Goal: Information Seeking & Learning: Learn about a topic

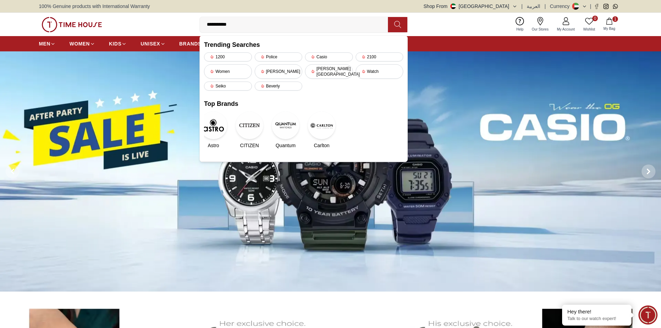
type input "**********"
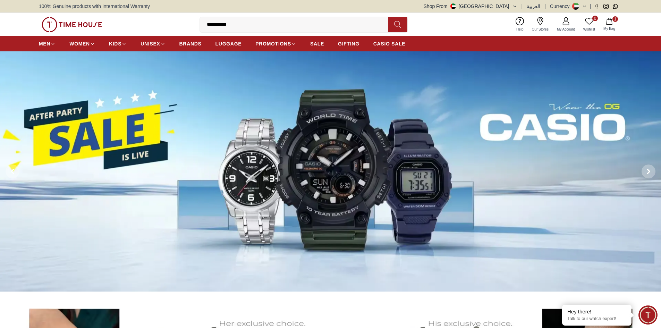
click at [401, 28] on icon at bounding box center [397, 24] width 7 height 8
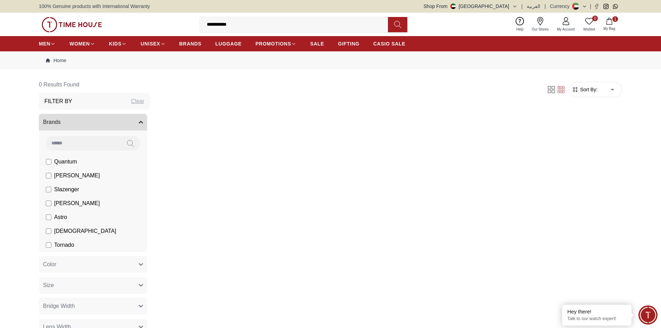
click at [396, 20] on icon at bounding box center [397, 24] width 7 height 8
click at [82, 174] on span "[PERSON_NAME]" at bounding box center [77, 175] width 46 height 8
click at [393, 25] on button at bounding box center [397, 24] width 19 height 15
click at [306, 30] on input "**********" at bounding box center [297, 25] width 194 height 14
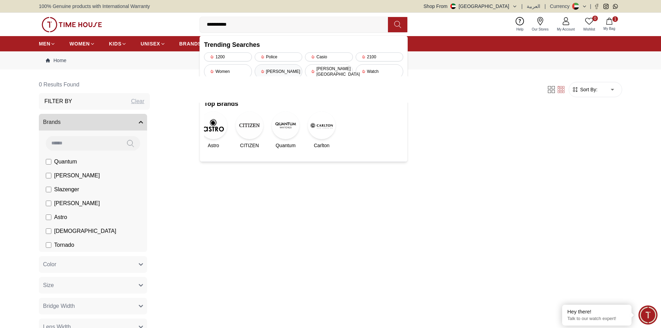
click at [286, 68] on div "[PERSON_NAME]" at bounding box center [279, 71] width 48 height 15
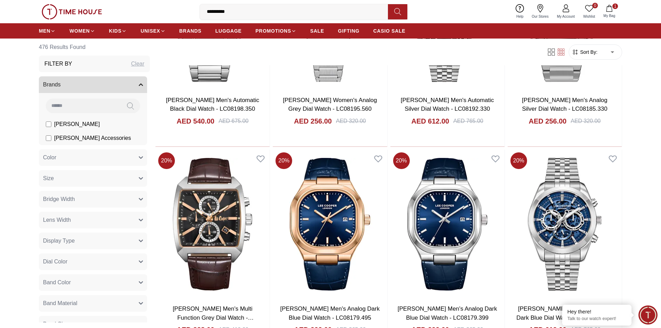
scroll to position [798, 0]
click at [240, 11] on input "**********" at bounding box center [297, 12] width 194 height 14
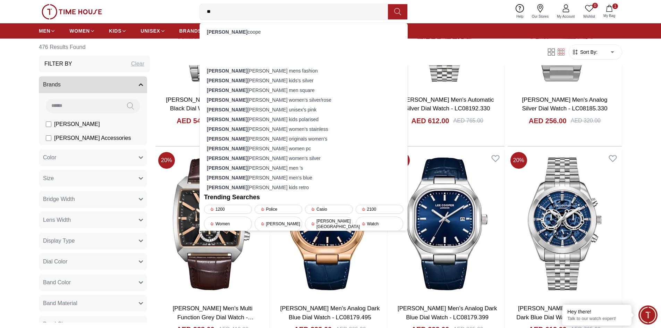
type input "*"
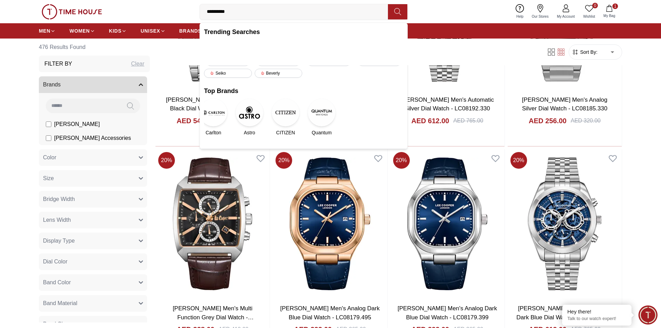
type input "**********"
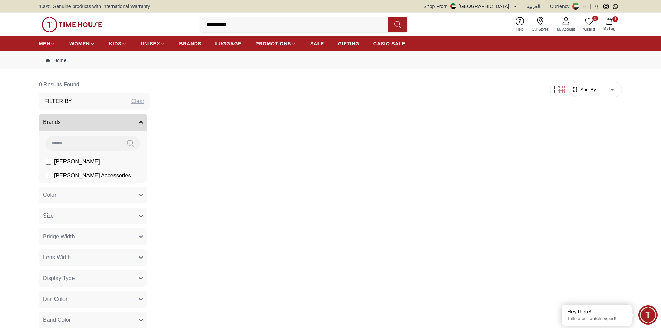
click at [578, 91] on span "Sort By:" at bounding box center [587, 89] width 19 height 7
click at [584, 89] on span "Sort By:" at bounding box center [587, 89] width 19 height 7
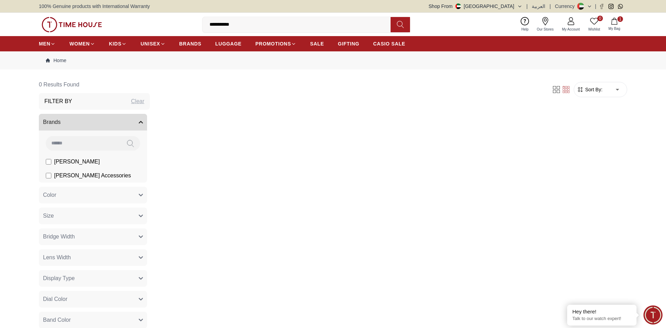
click at [610, 89] on body "**********" at bounding box center [333, 309] width 666 height 618
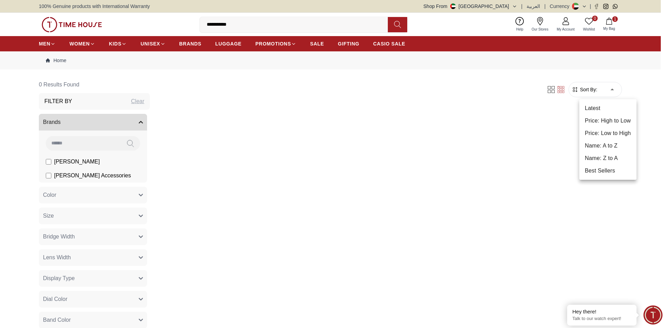
click at [602, 110] on li "Latest" at bounding box center [607, 108] width 57 height 12
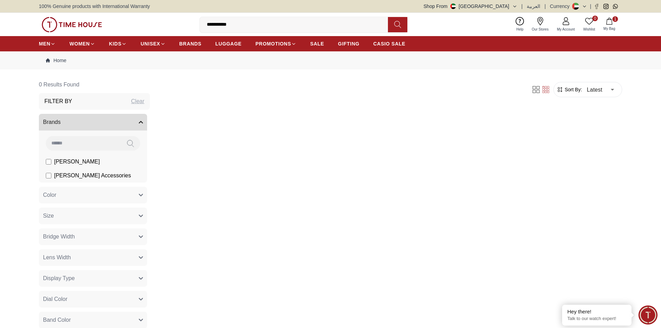
click at [393, 23] on button at bounding box center [397, 24] width 19 height 15
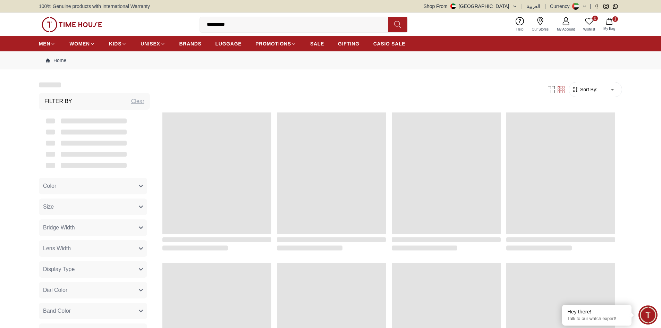
scroll to position [653, 0]
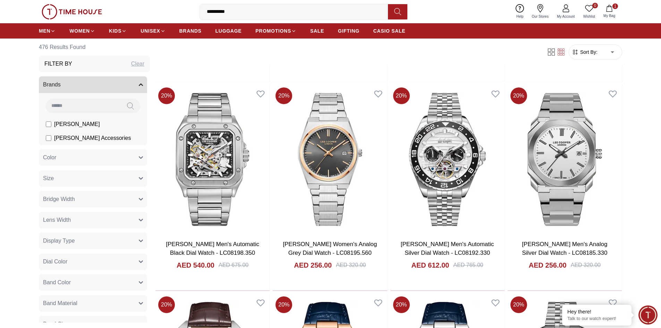
click at [587, 51] on span "Sort By:" at bounding box center [587, 52] width 19 height 7
click at [578, 51] on icon "button" at bounding box center [575, 52] width 7 height 7
click at [576, 51] on icon "button" at bounding box center [575, 52] width 5 height 5
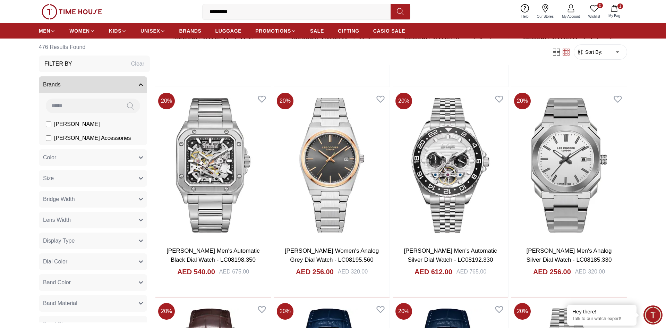
click at [612, 51] on body "**********" at bounding box center [333, 65] width 666 height 1437
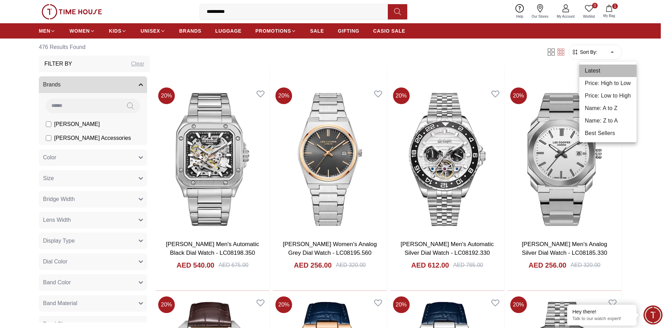
click at [604, 68] on li "Latest" at bounding box center [607, 71] width 57 height 12
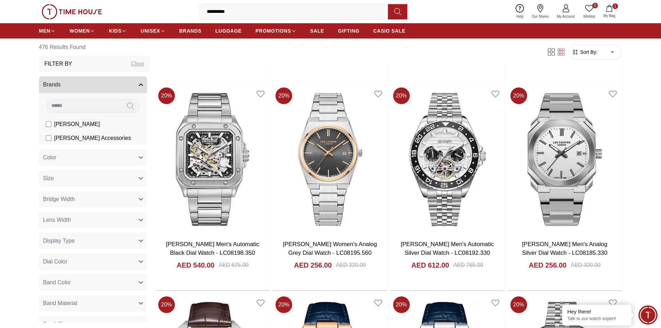
type input "*"
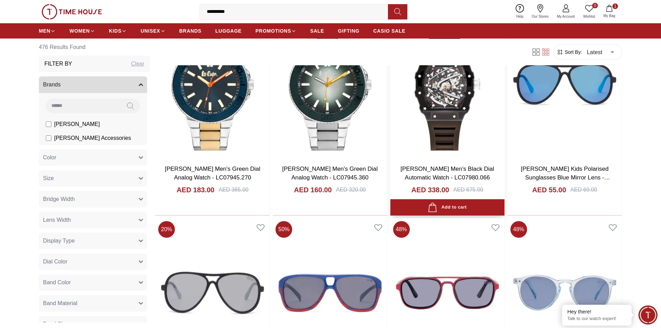
scroll to position [312, 0]
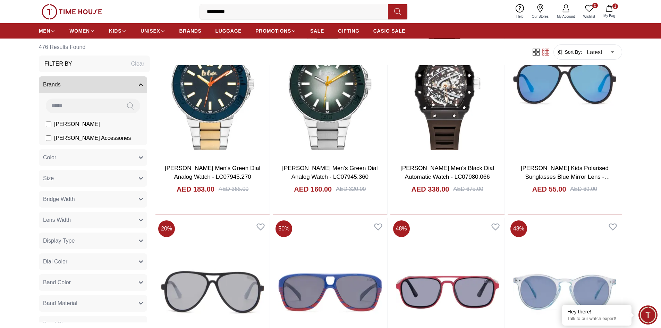
click at [249, 10] on input "**********" at bounding box center [297, 12] width 194 height 14
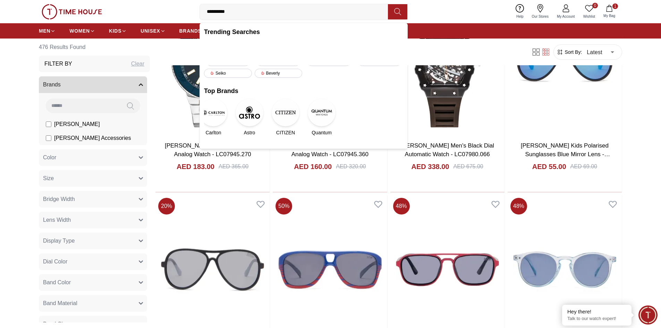
scroll to position [347, 0]
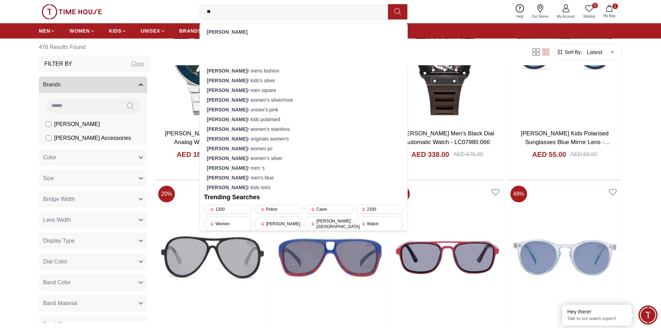
type input "*"
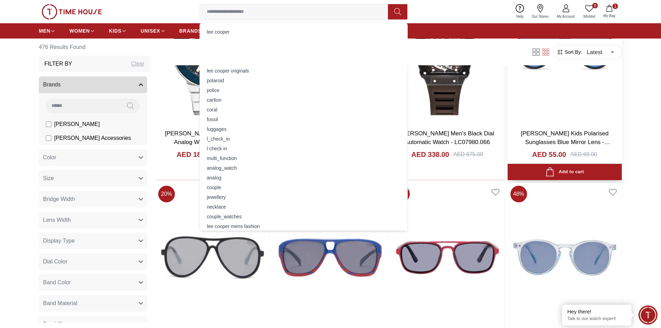
click at [518, 131] on h3 "Lee Cooper Kids Polarised Sunglasses Blue Mirror Lens - LCK104C01" at bounding box center [564, 138] width 100 height 18
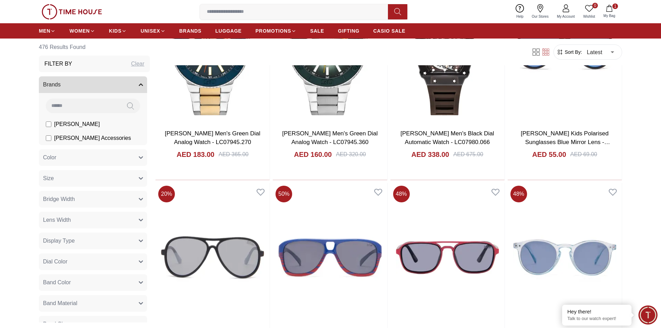
click at [299, 14] on input at bounding box center [297, 12] width 194 height 14
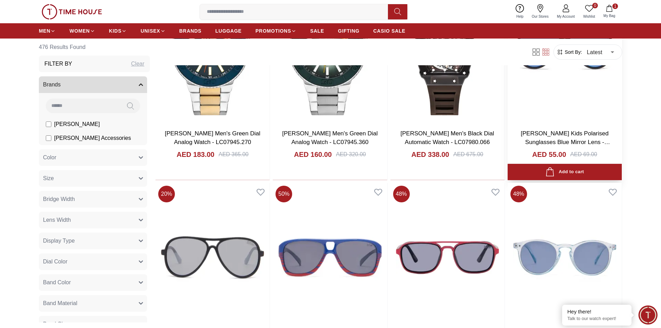
click at [519, 88] on img at bounding box center [564, 48] width 114 height 149
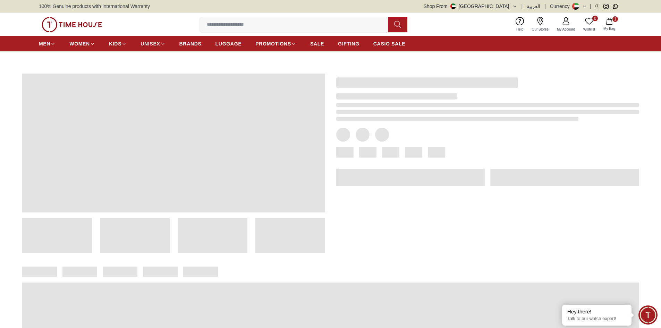
click at [252, 24] on input at bounding box center [297, 25] width 194 height 14
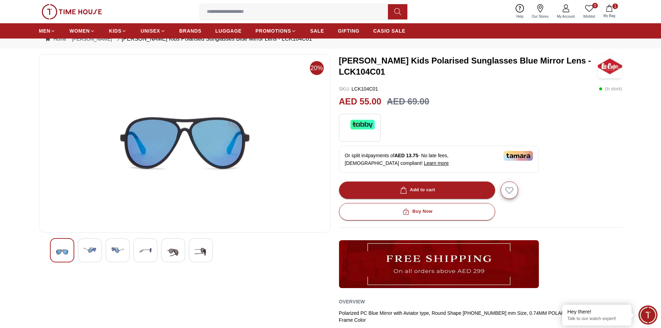
scroll to position [35, 0]
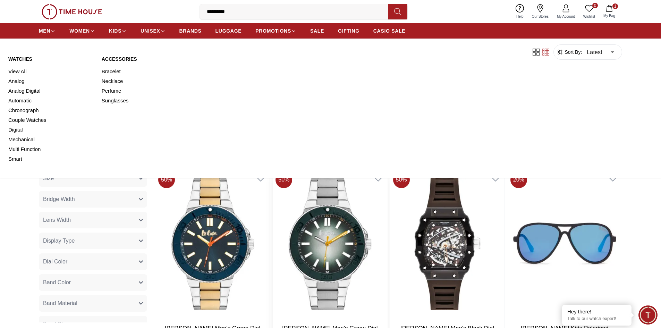
scroll to position [173, 0]
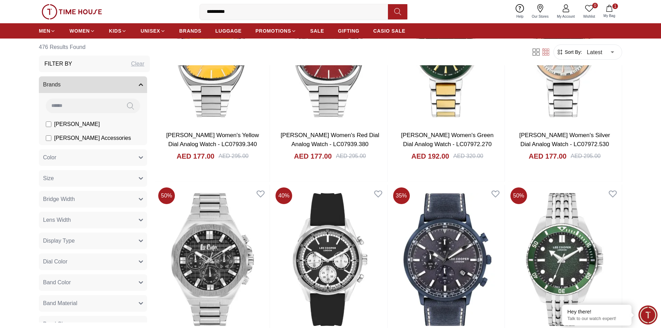
scroll to position [971, 0]
click at [250, 9] on input "**********" at bounding box center [297, 12] width 194 height 14
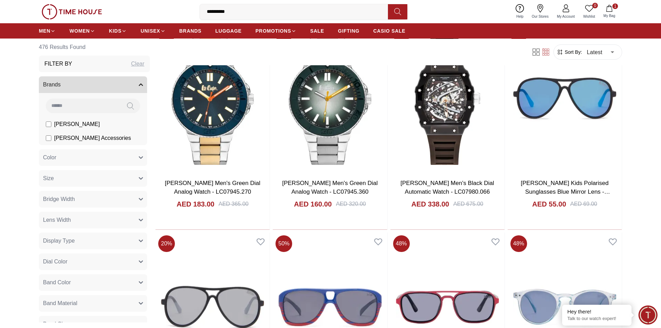
scroll to position [934, 0]
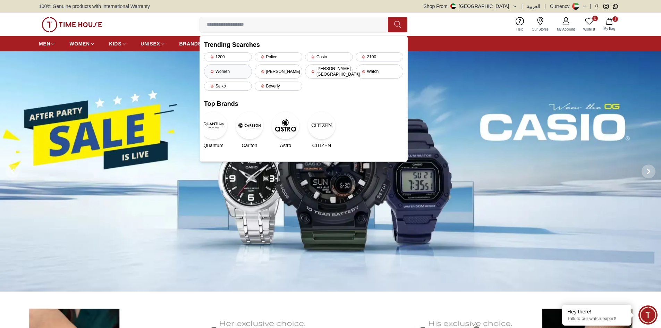
click at [227, 70] on div "Women" at bounding box center [228, 71] width 48 height 15
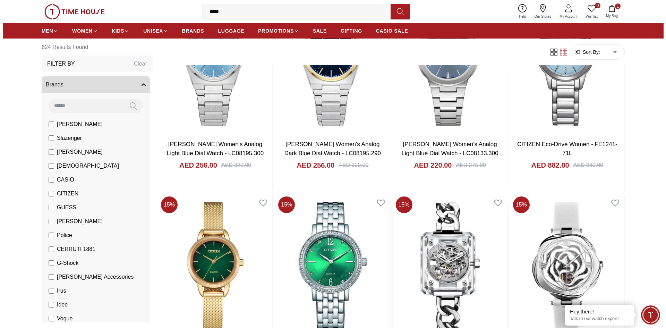
scroll to position [832, 0]
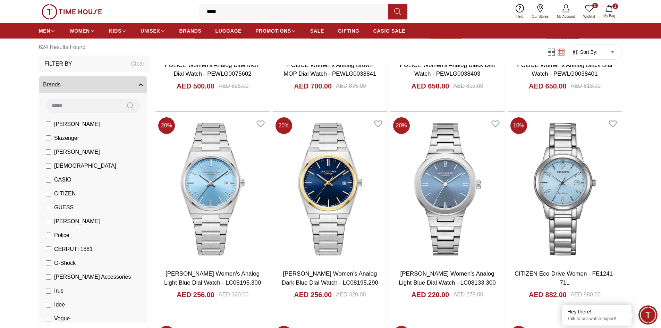
click at [585, 52] on span "Sort By:" at bounding box center [587, 52] width 19 height 7
click at [593, 51] on span "Sort By:" at bounding box center [587, 52] width 19 height 7
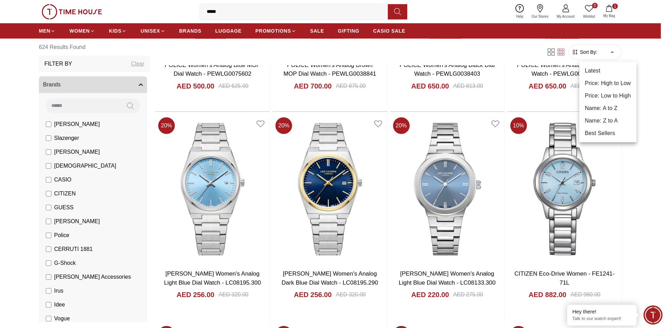
click at [601, 66] on li "Latest" at bounding box center [607, 71] width 57 height 12
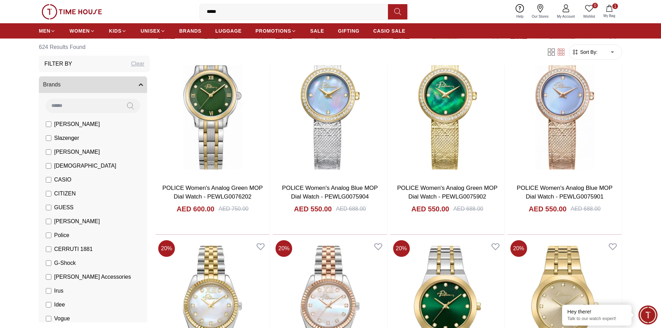
type input "*"
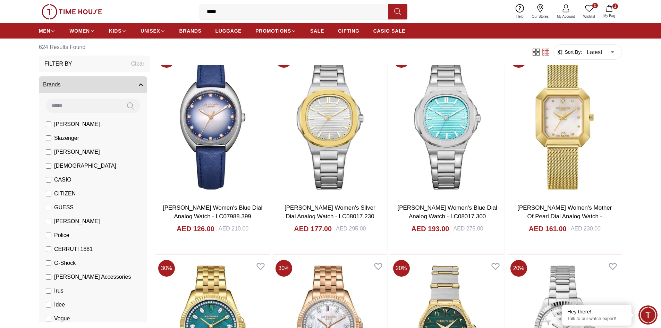
scroll to position [694, 0]
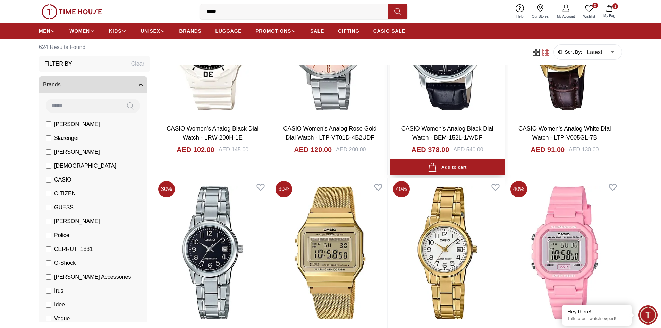
scroll to position [2497, 0]
